Goal: Information Seeking & Learning: Learn about a topic

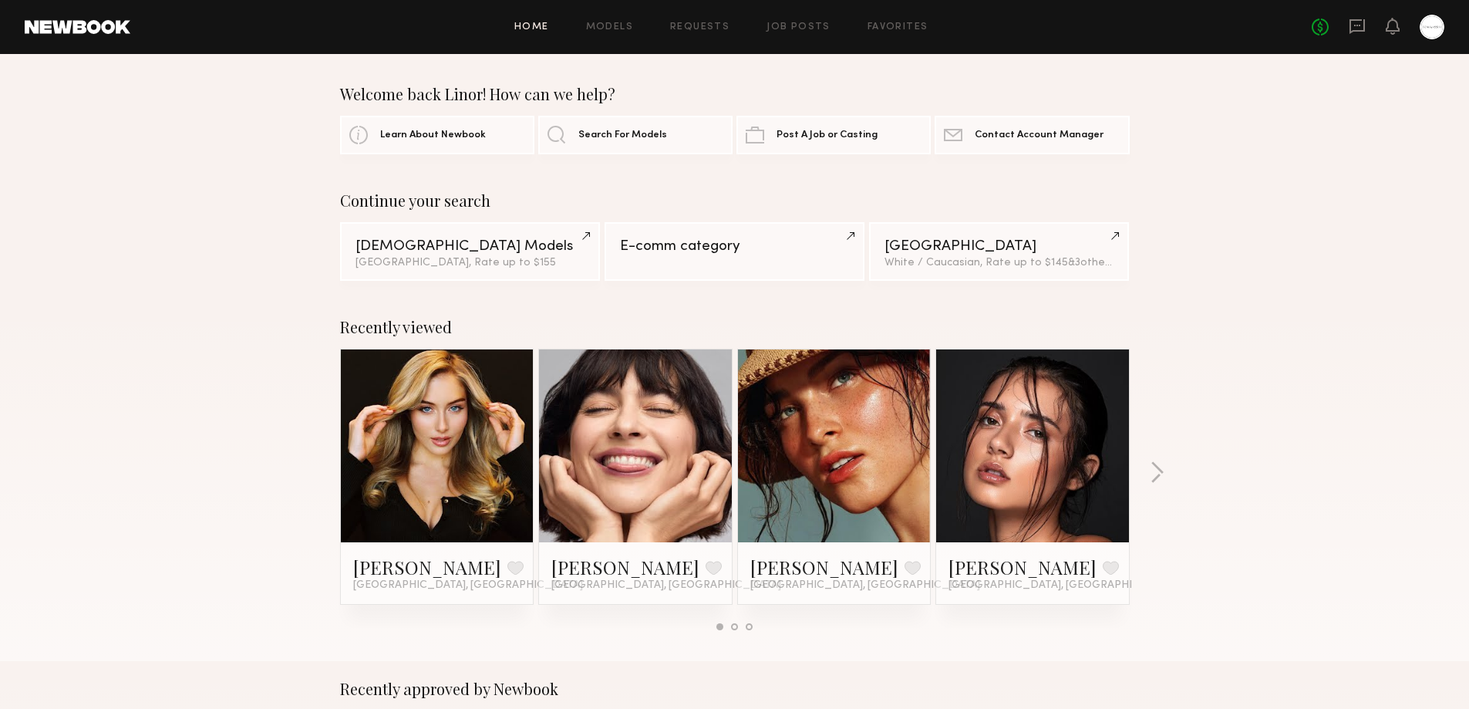
click at [707, 448] on div at bounding box center [635, 445] width 193 height 193
click at [544, 460] on div at bounding box center [635, 445] width 193 height 193
click at [608, 568] on link "[PERSON_NAME]" at bounding box center [625, 566] width 148 height 25
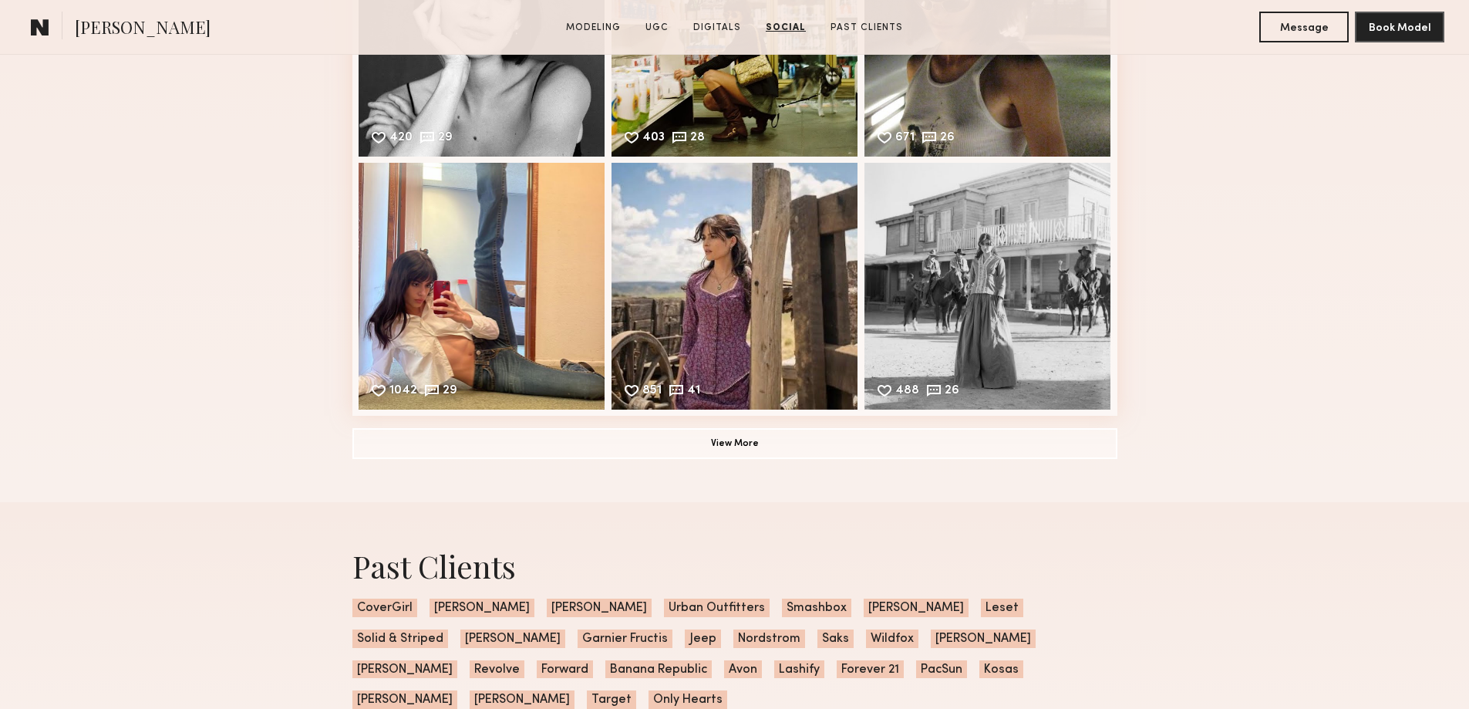
scroll to position [2570, 0]
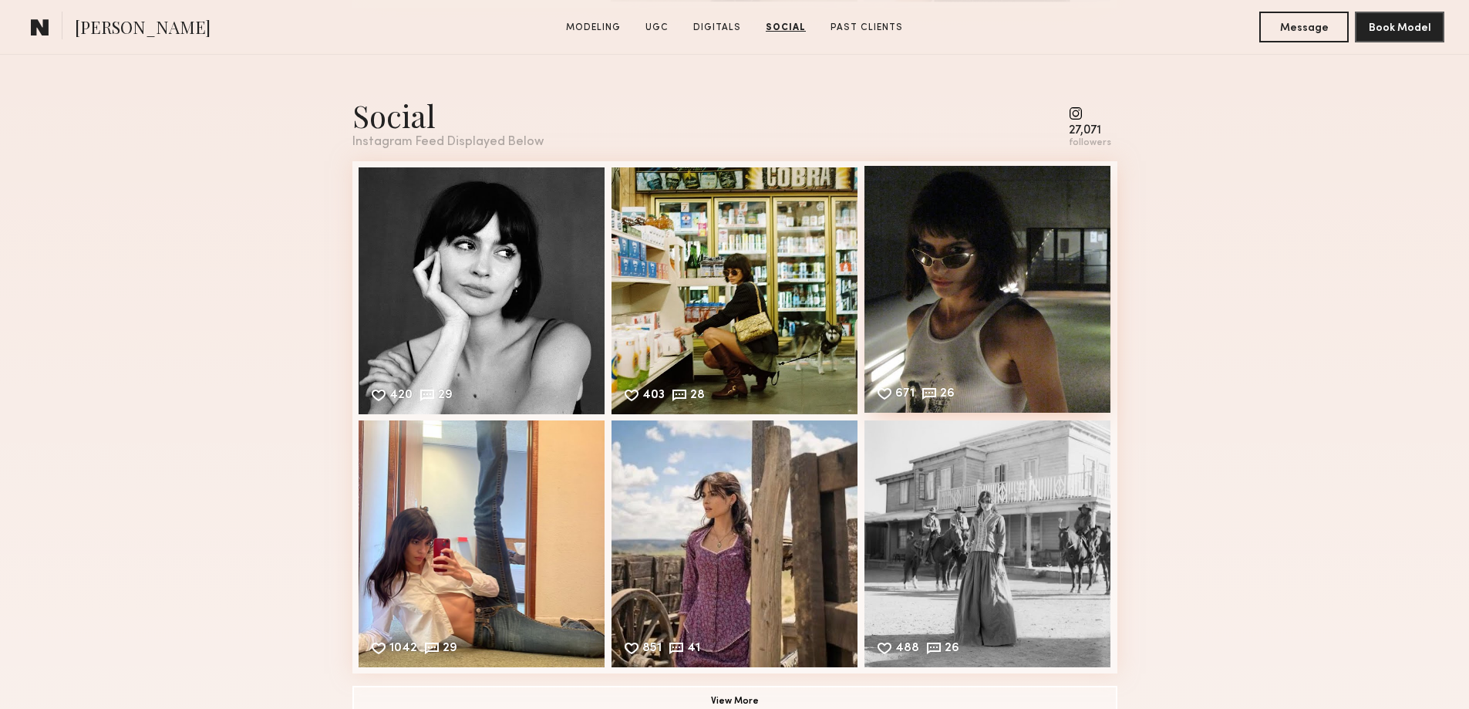
click at [999, 357] on div "671 26 Likes & comments displayed to show model’s engagement" at bounding box center [987, 289] width 247 height 247
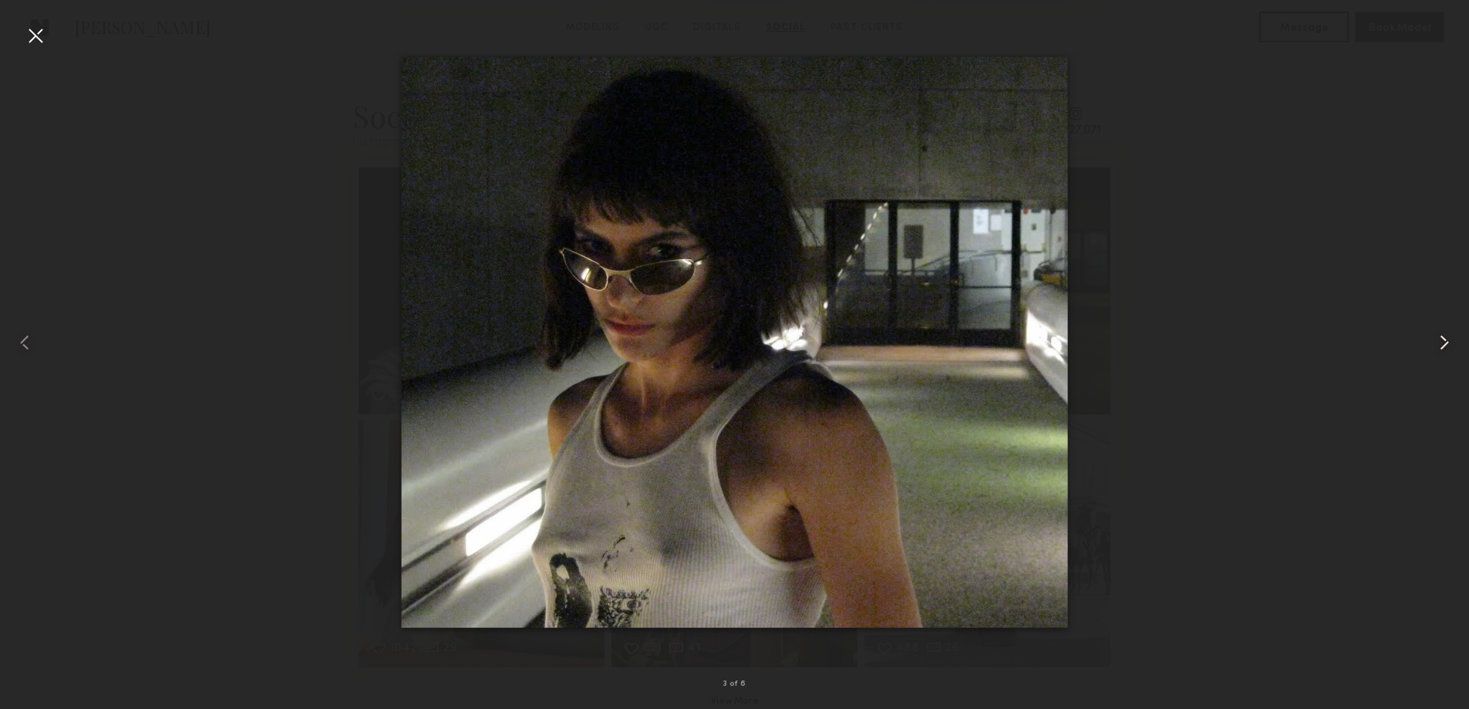
click at [1432, 350] on div at bounding box center [1439, 342] width 59 height 635
